Goal: Information Seeking & Learning: Learn about a topic

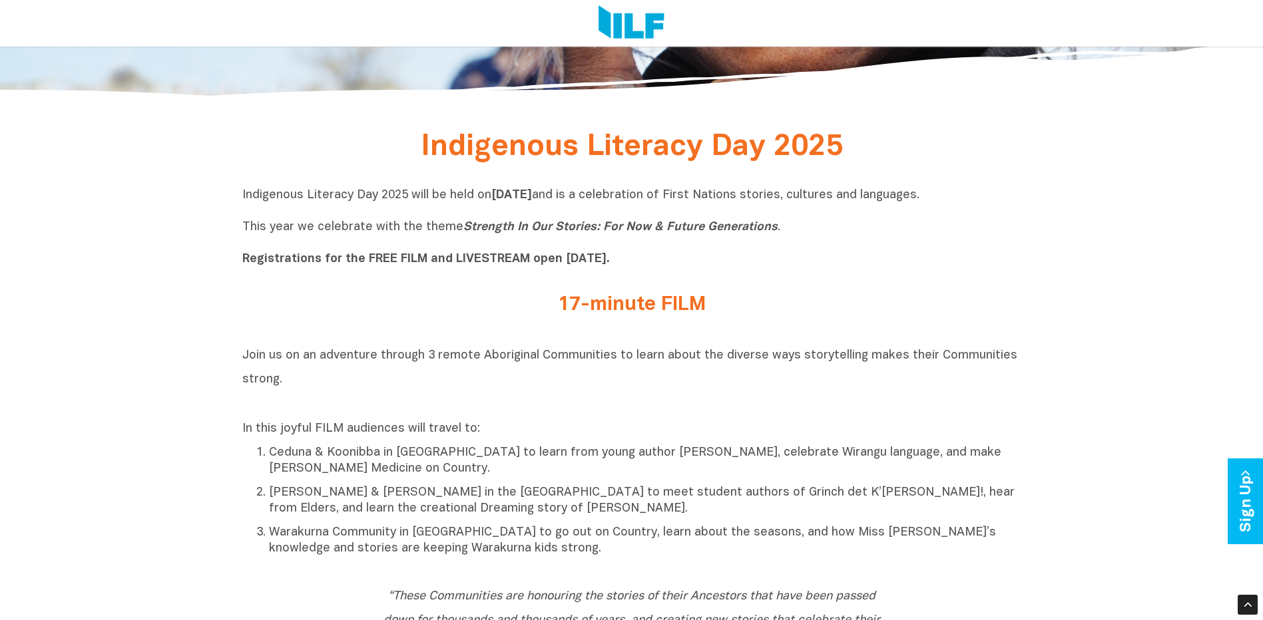
scroll to position [499, 0]
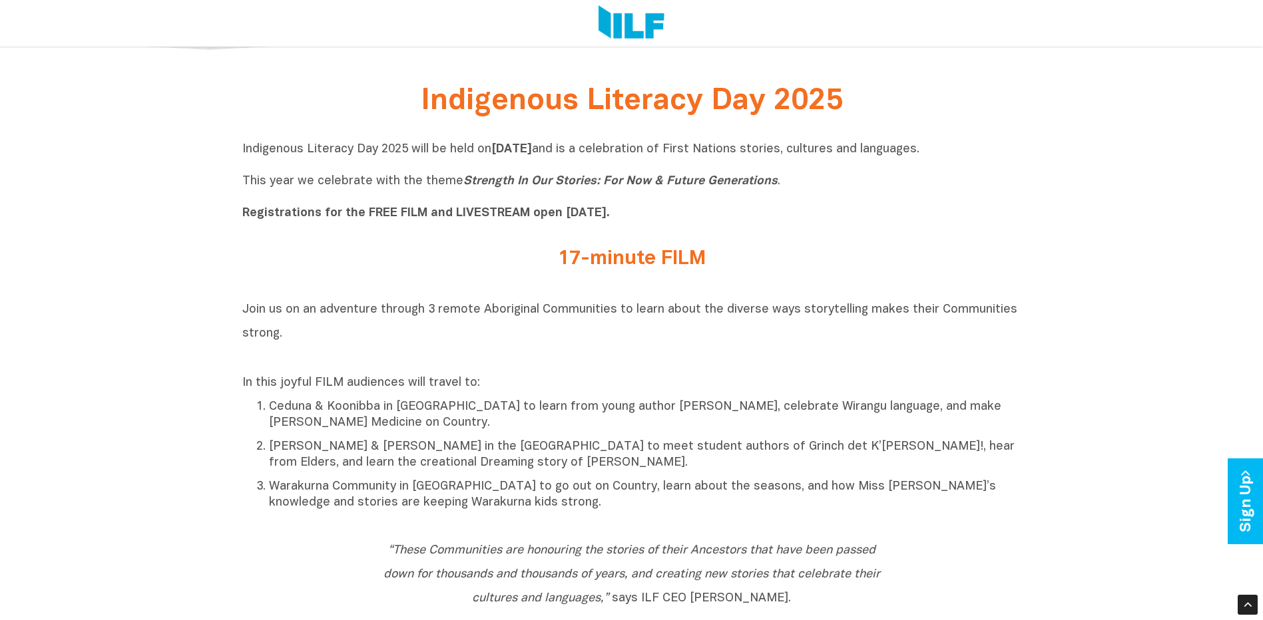
click at [591, 258] on h2 "17-minute FILM" at bounding box center [631, 259] width 499 height 22
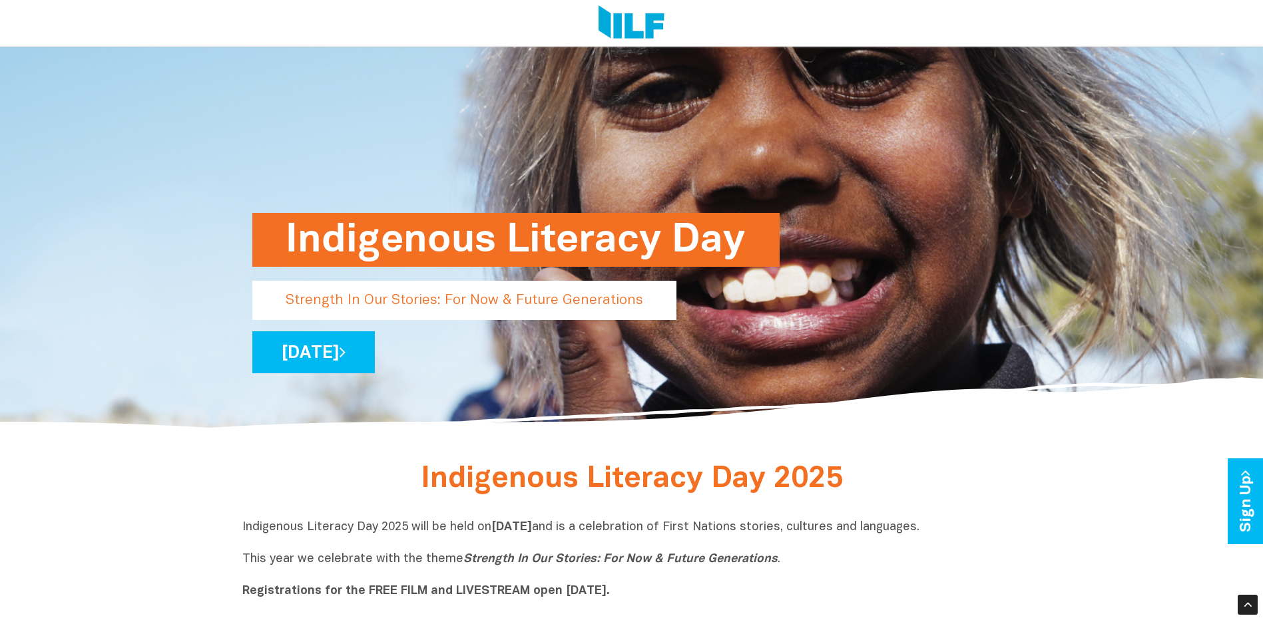
scroll to position [116, 0]
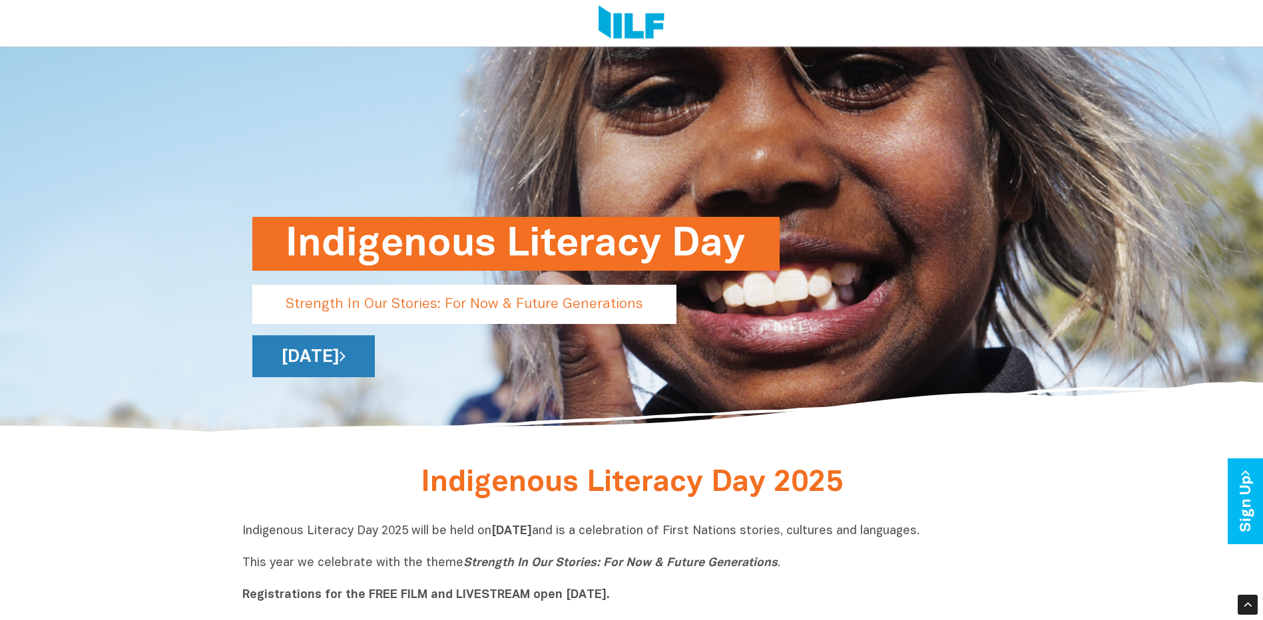
click at [375, 359] on link "[DATE]" at bounding box center [313, 356] width 122 height 42
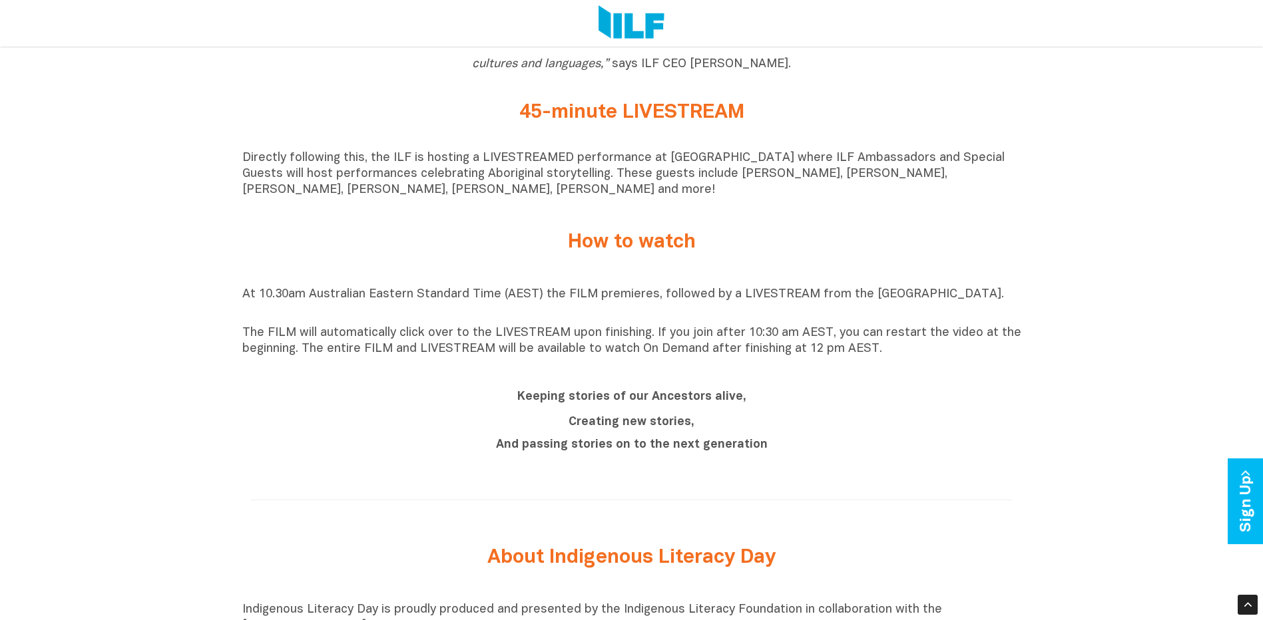
scroll to position [1064, 0]
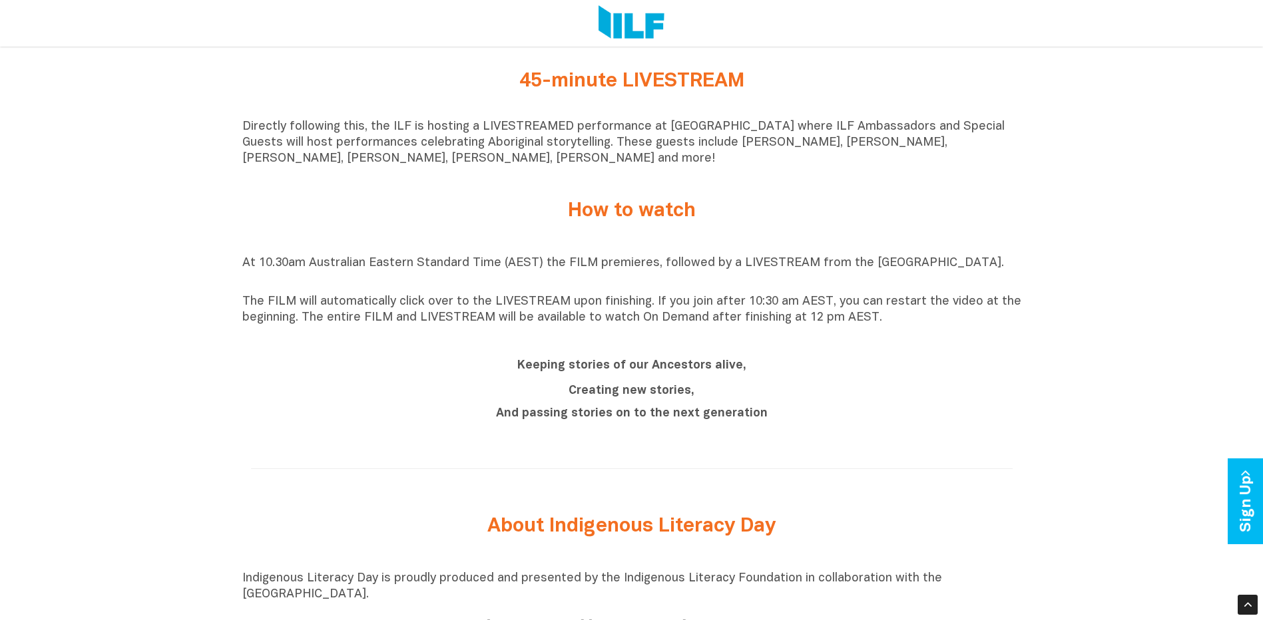
click at [652, 218] on h2 "How to watch" at bounding box center [631, 211] width 499 height 22
drag, startPoint x: 727, startPoint y: 264, endPoint x: 770, endPoint y: 277, distance: 45.1
click at [728, 264] on p "At 10.30am Australian Eastern Standard Time (AEST) the FILM premieres, followed…" at bounding box center [631, 272] width 779 height 32
click at [778, 277] on p "At 10.30am Australian Eastern Standard Time (AEST) the FILM premieres, followed…" at bounding box center [631, 272] width 779 height 32
click at [491, 287] on p "At 10.30am Australian Eastern Standard Time (AEST) the FILM premieres, followed…" at bounding box center [631, 272] width 779 height 32
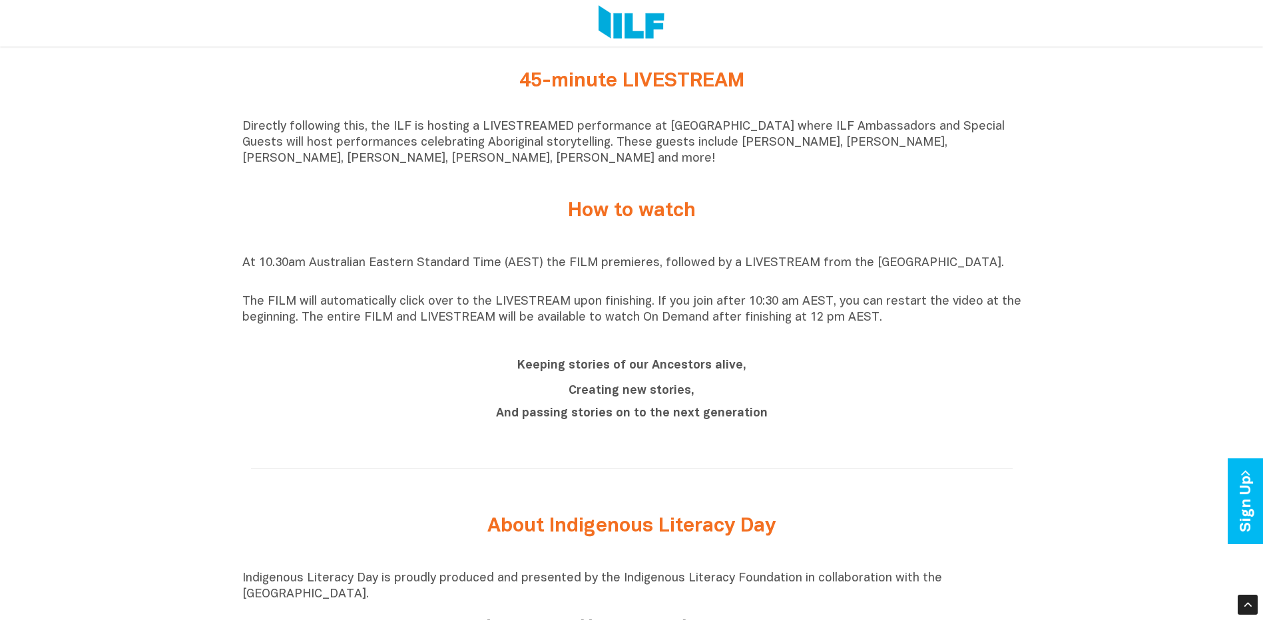
drag, startPoint x: 539, startPoint y: 352, endPoint x: 576, endPoint y: 370, distance: 41.4
click at [540, 353] on div "Keeping stories of our Ancestors alive, Creating new stories, And passing stori…" at bounding box center [631, 391] width 779 height 96
click at [599, 419] on b "And passing stories on to the next generation" at bounding box center [632, 413] width 272 height 11
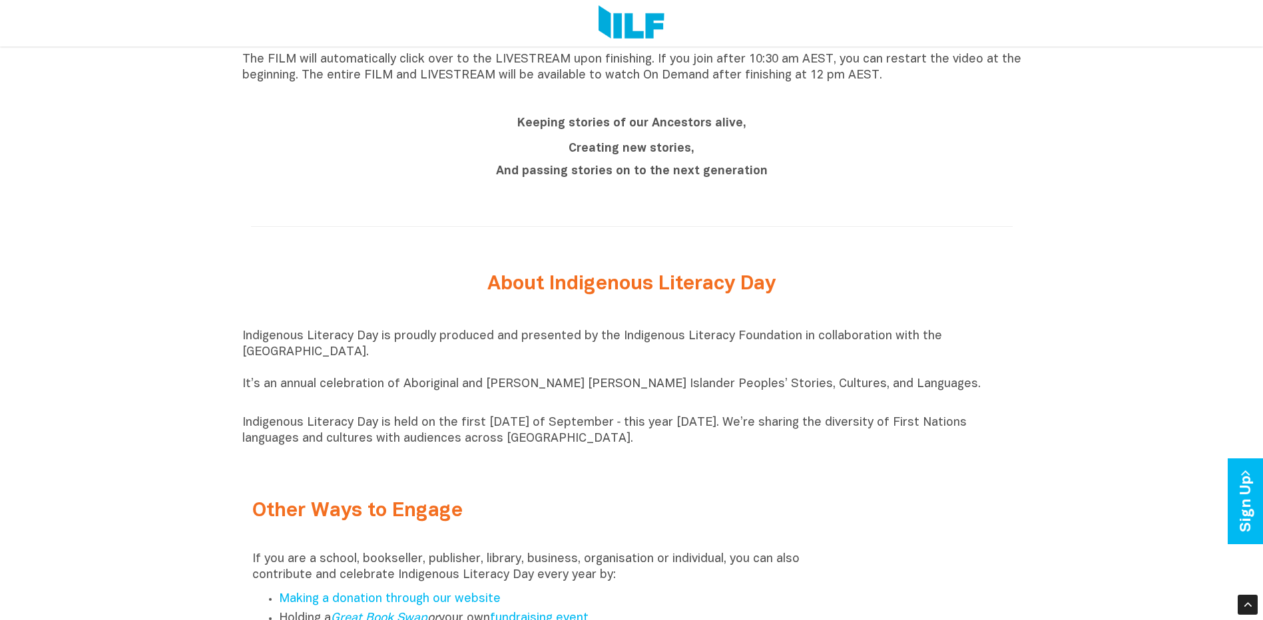
scroll to position [1264, 0]
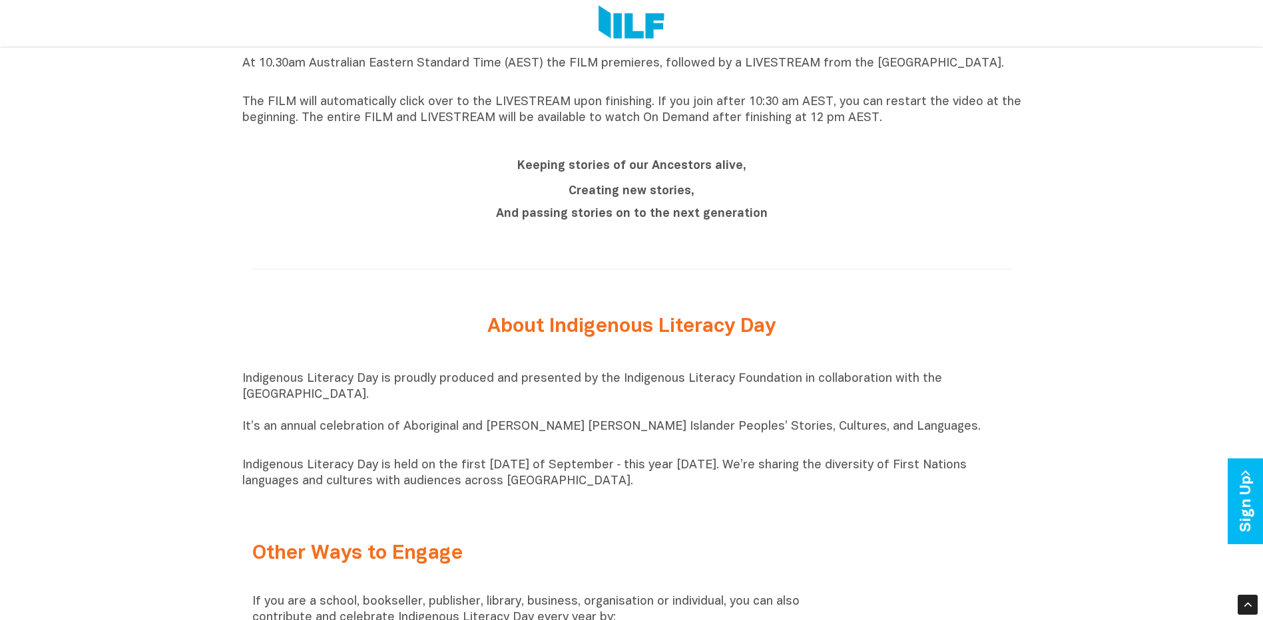
click at [1105, 112] on div "Indigenous Literacy Day 2025 Indigenous Literacy Day 2025 will be held on Wedne…" at bounding box center [631, 116] width 1263 height 1603
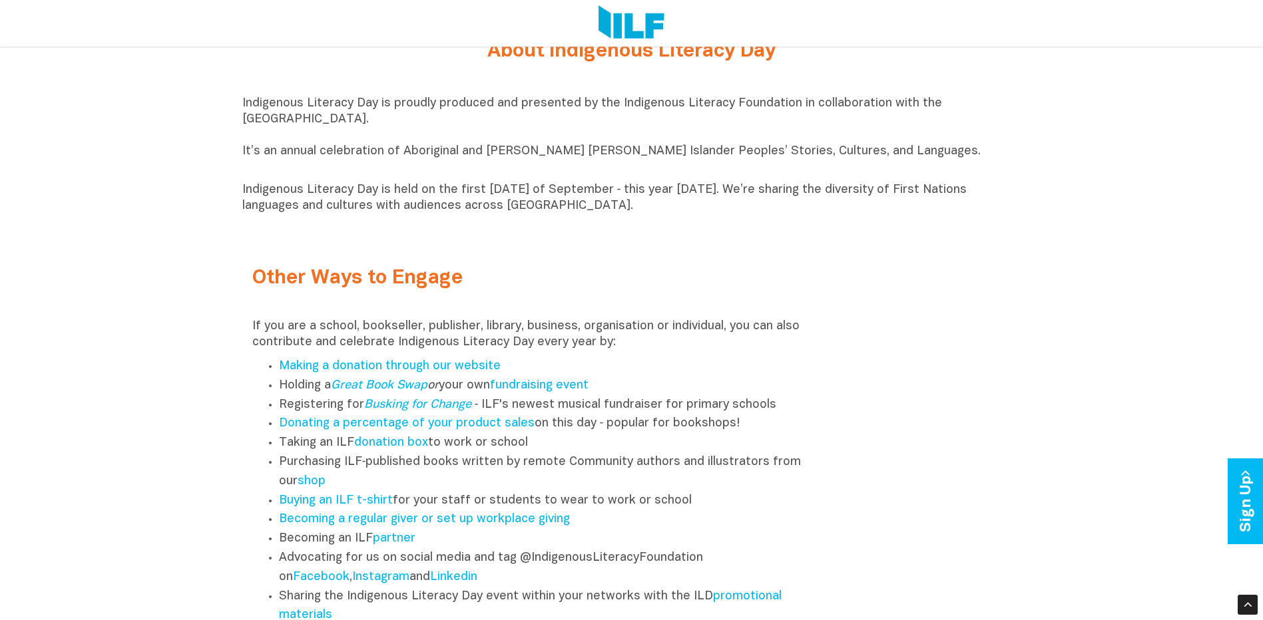
scroll to position [1506, 0]
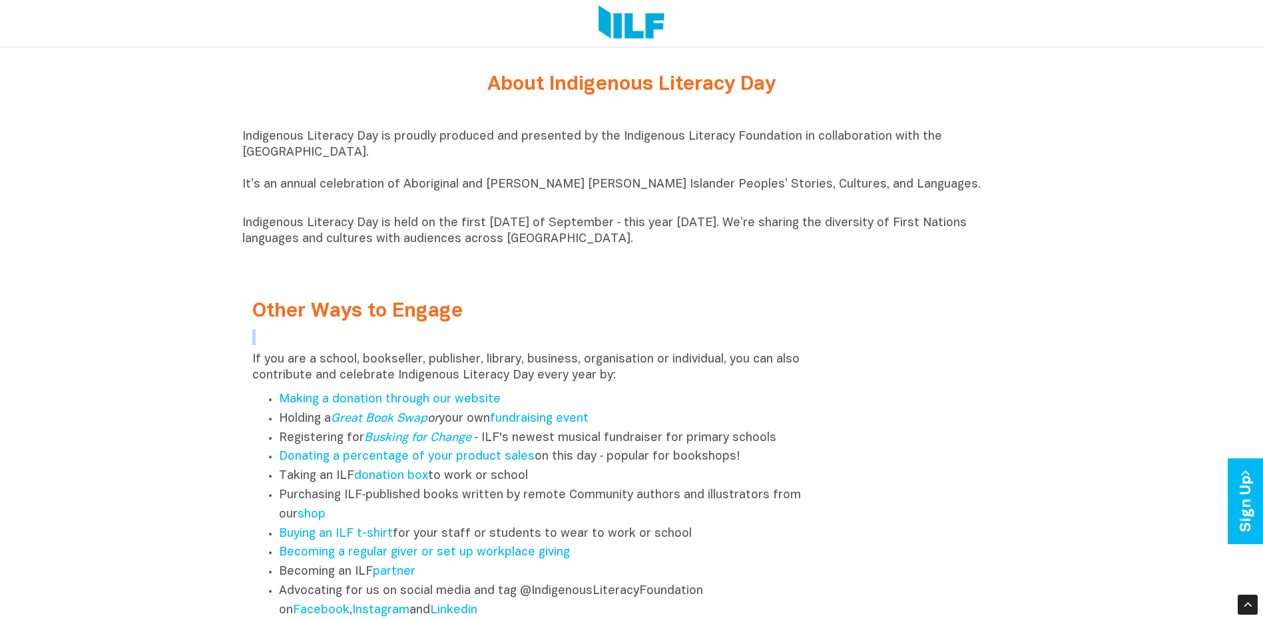
drag, startPoint x: 1262, startPoint y: 285, endPoint x: 1262, endPoint y: 329, distance: 43.9
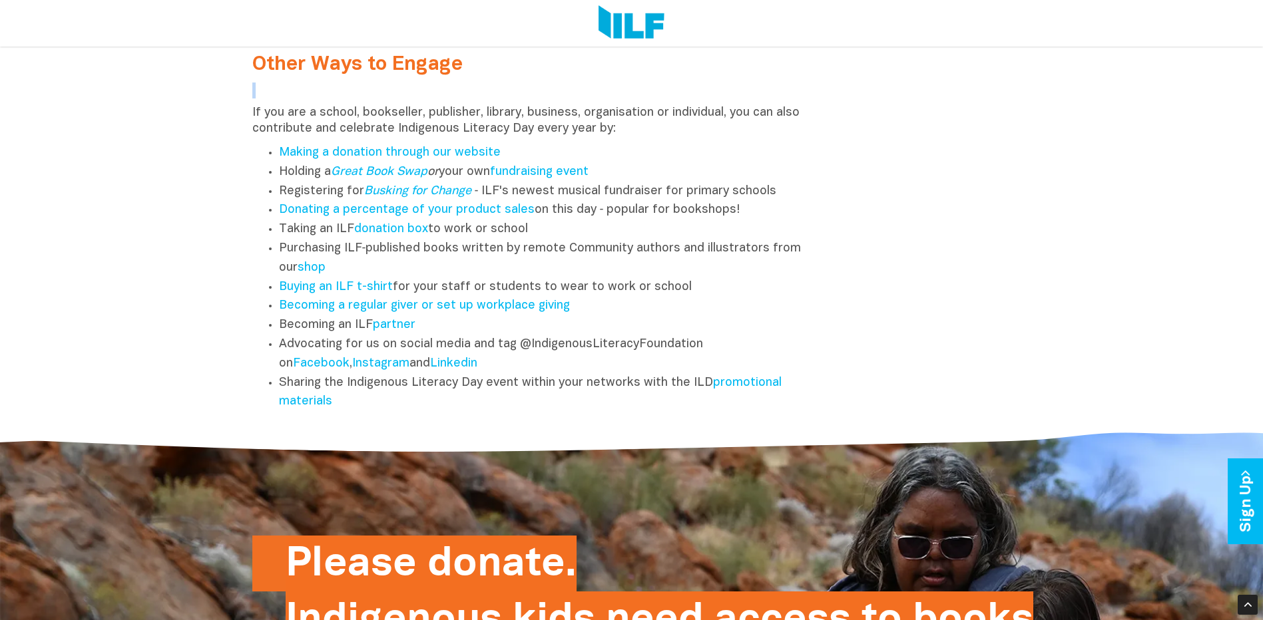
scroll to position [1757, 0]
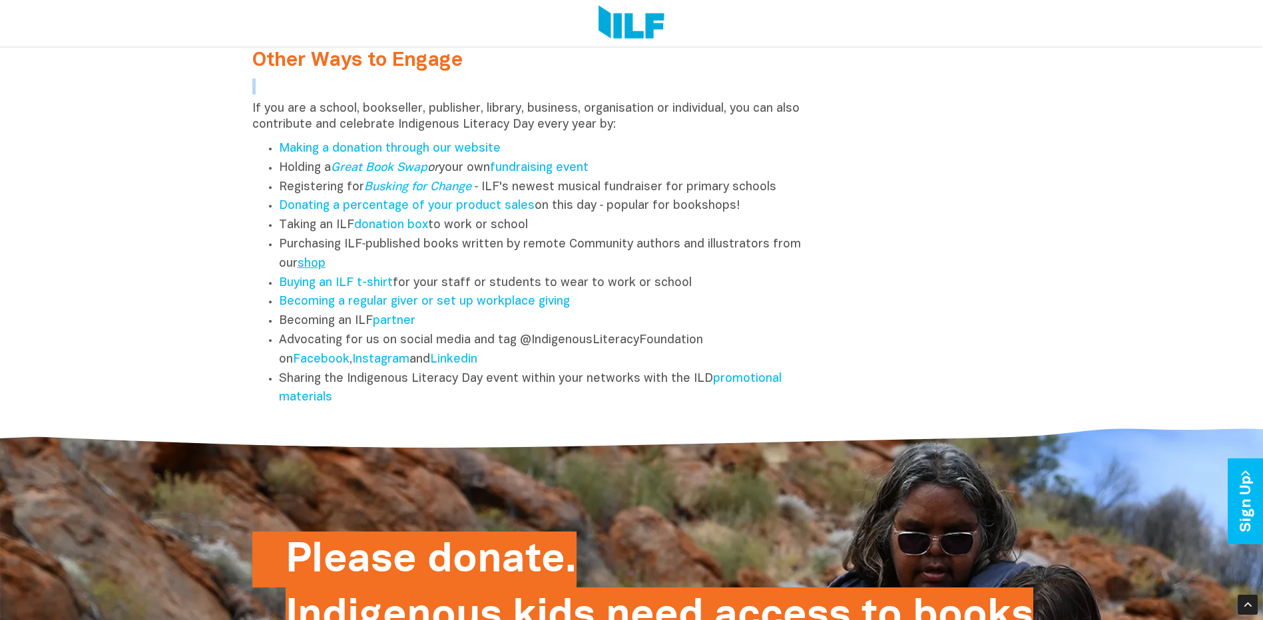
click at [314, 268] on link "shop" at bounding box center [312, 263] width 28 height 11
click at [322, 269] on link "shop" at bounding box center [312, 263] width 28 height 11
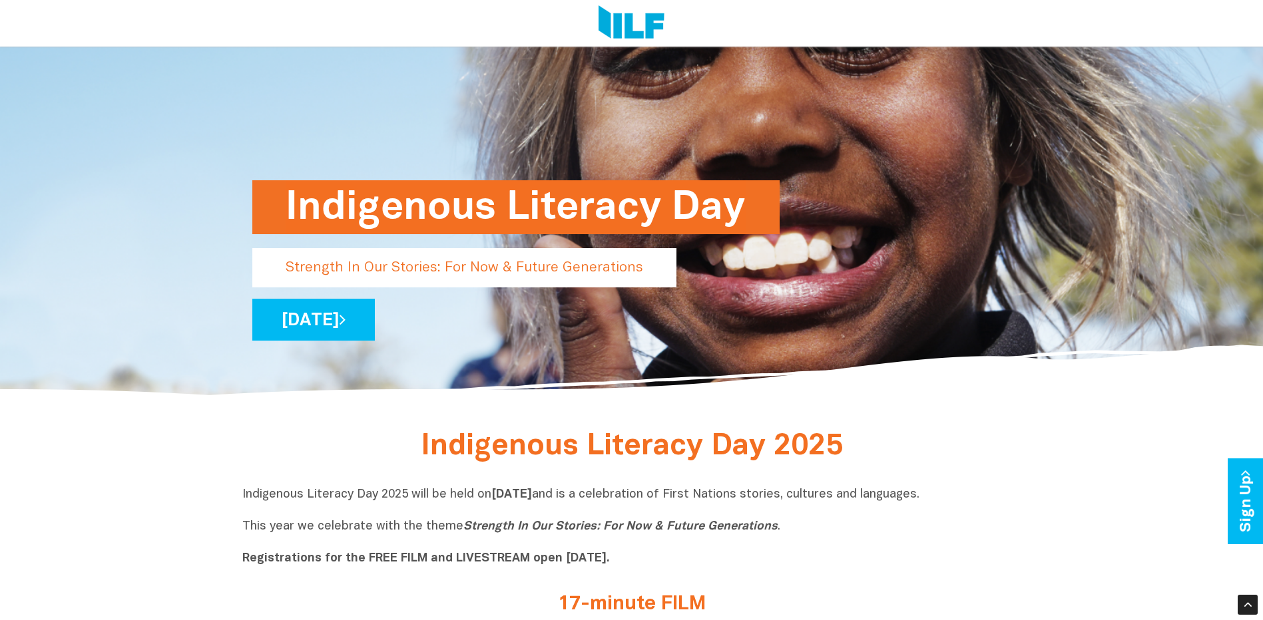
scroll to position [308, 0]
